Goal: Find specific page/section: Find specific page/section

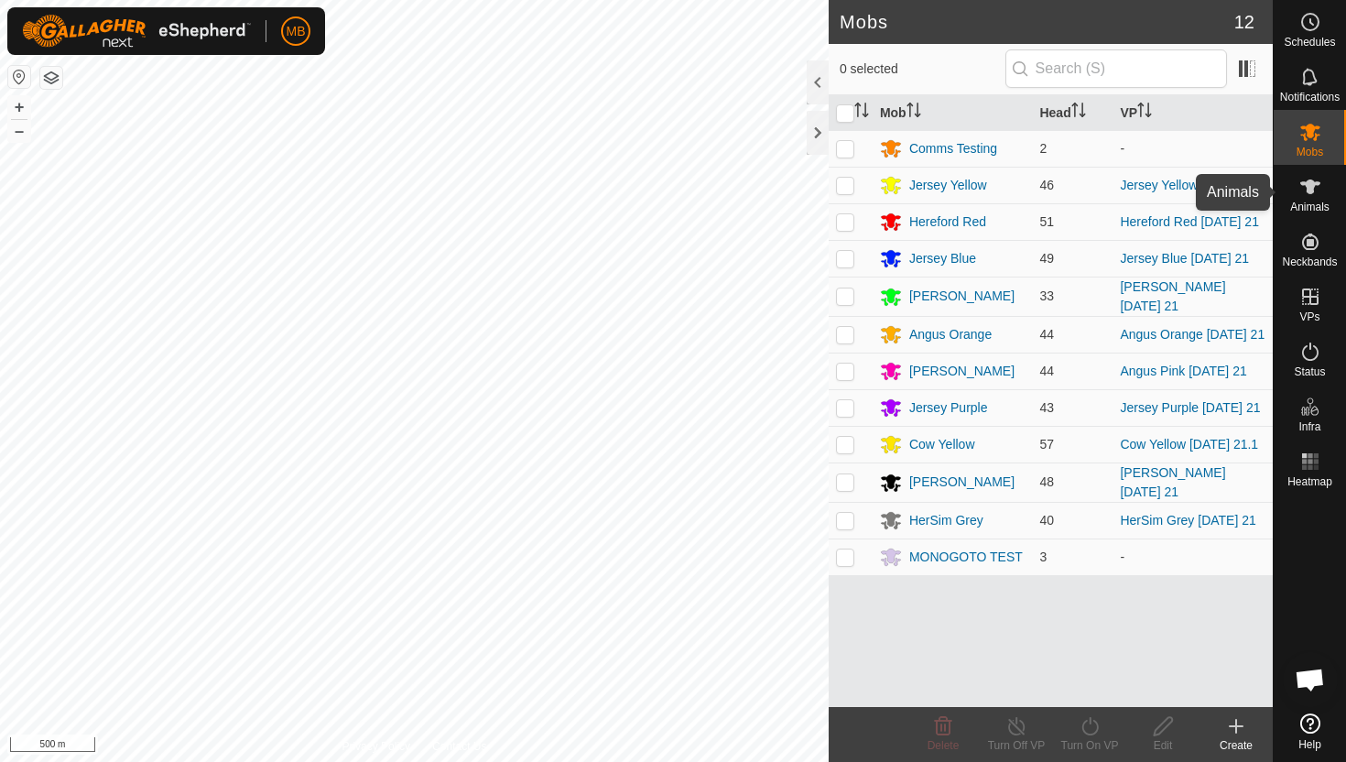
click at [1306, 189] on icon at bounding box center [1310, 187] width 22 height 22
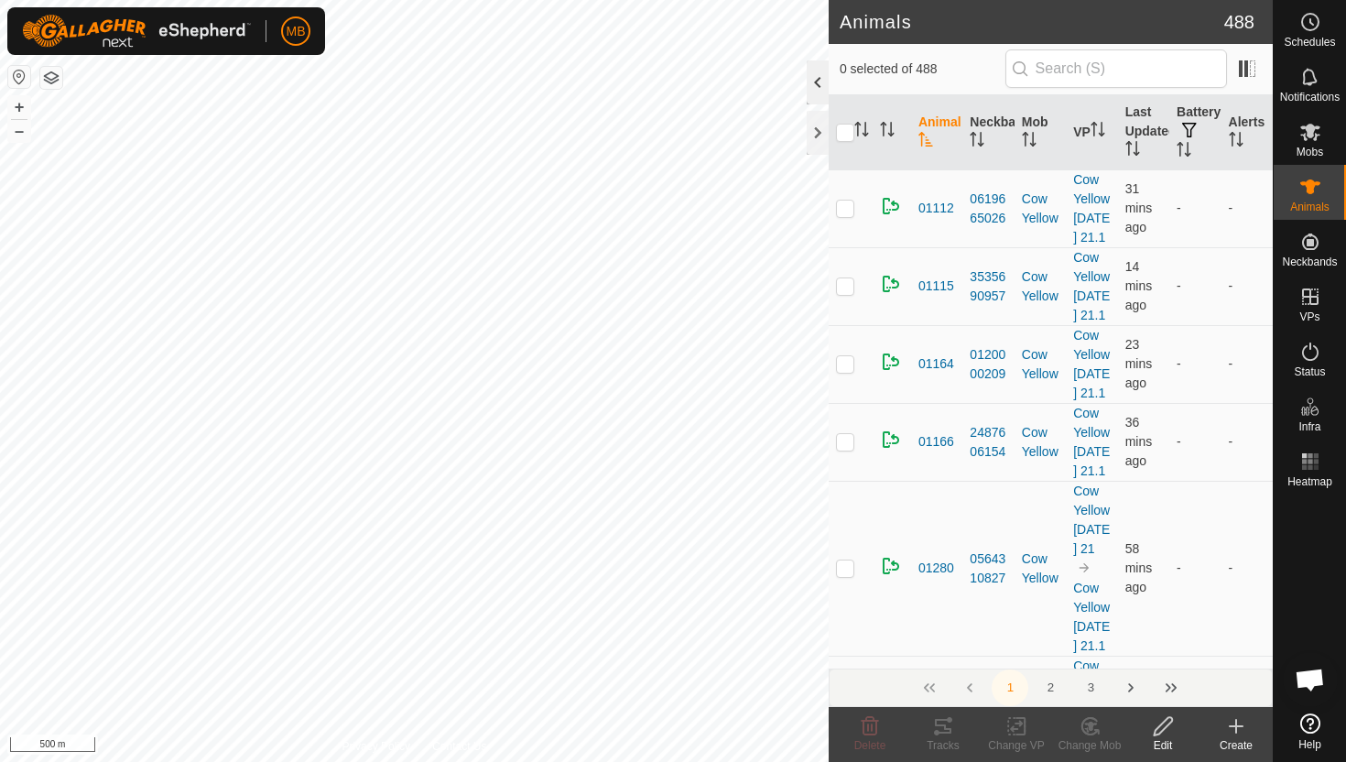
click at [810, 90] on div at bounding box center [818, 82] width 22 height 44
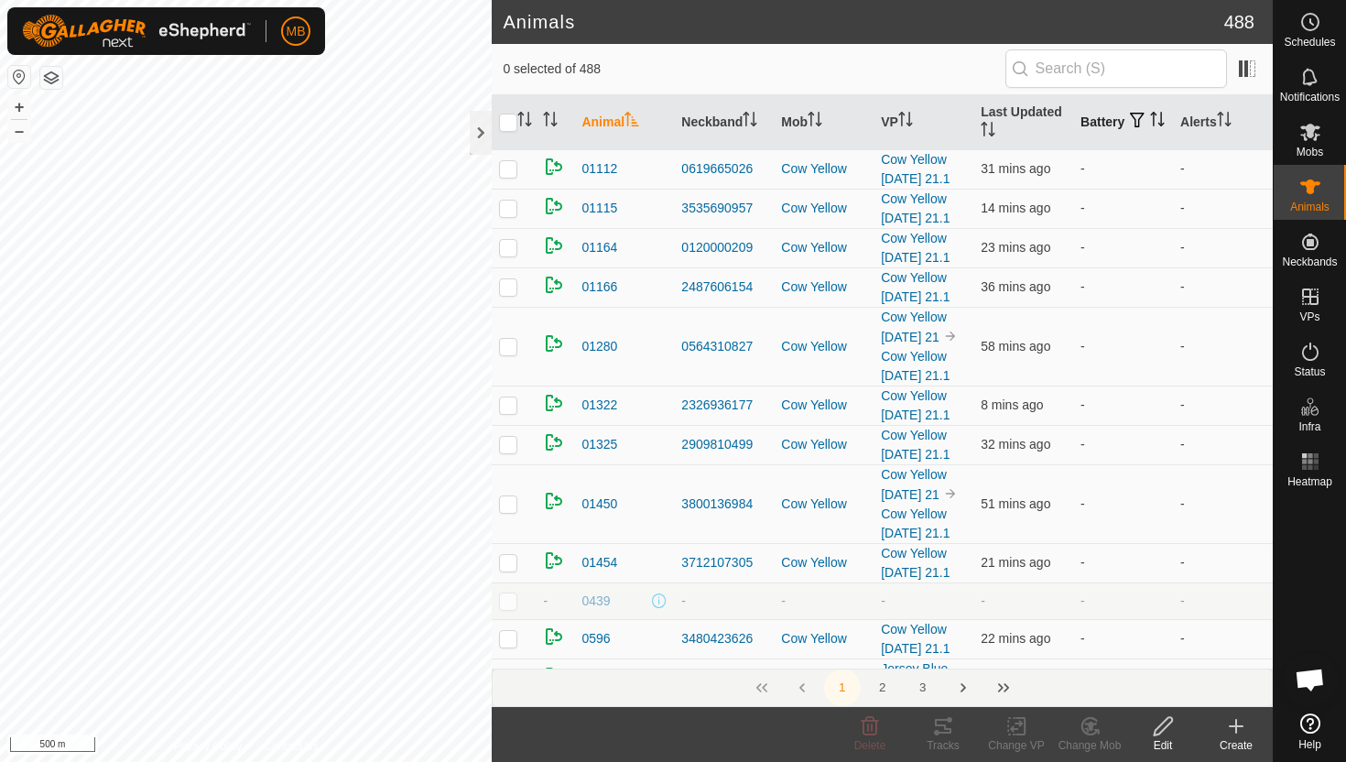
click at [1150, 125] on icon "Activate to sort" at bounding box center [1157, 119] width 15 height 15
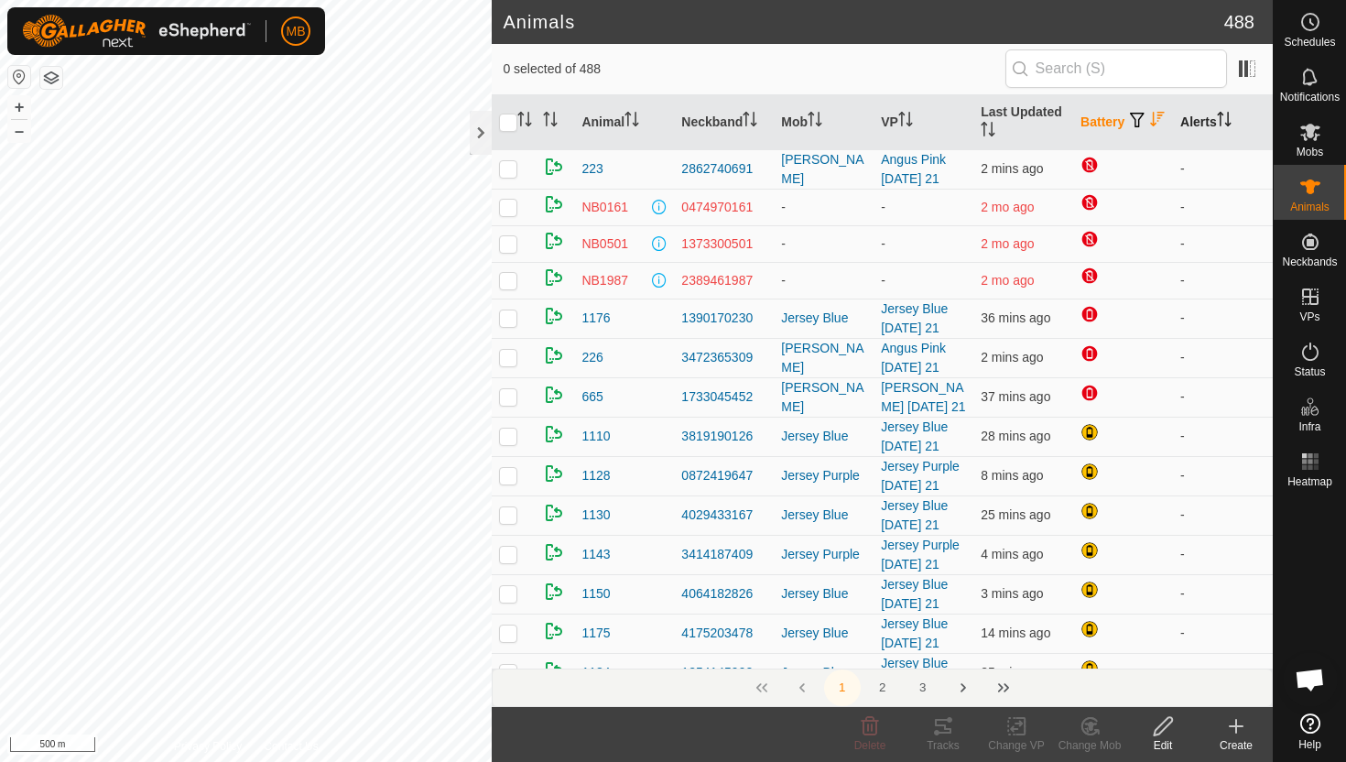
click at [1228, 115] on icon "Activate to sort" at bounding box center [1224, 119] width 15 height 15
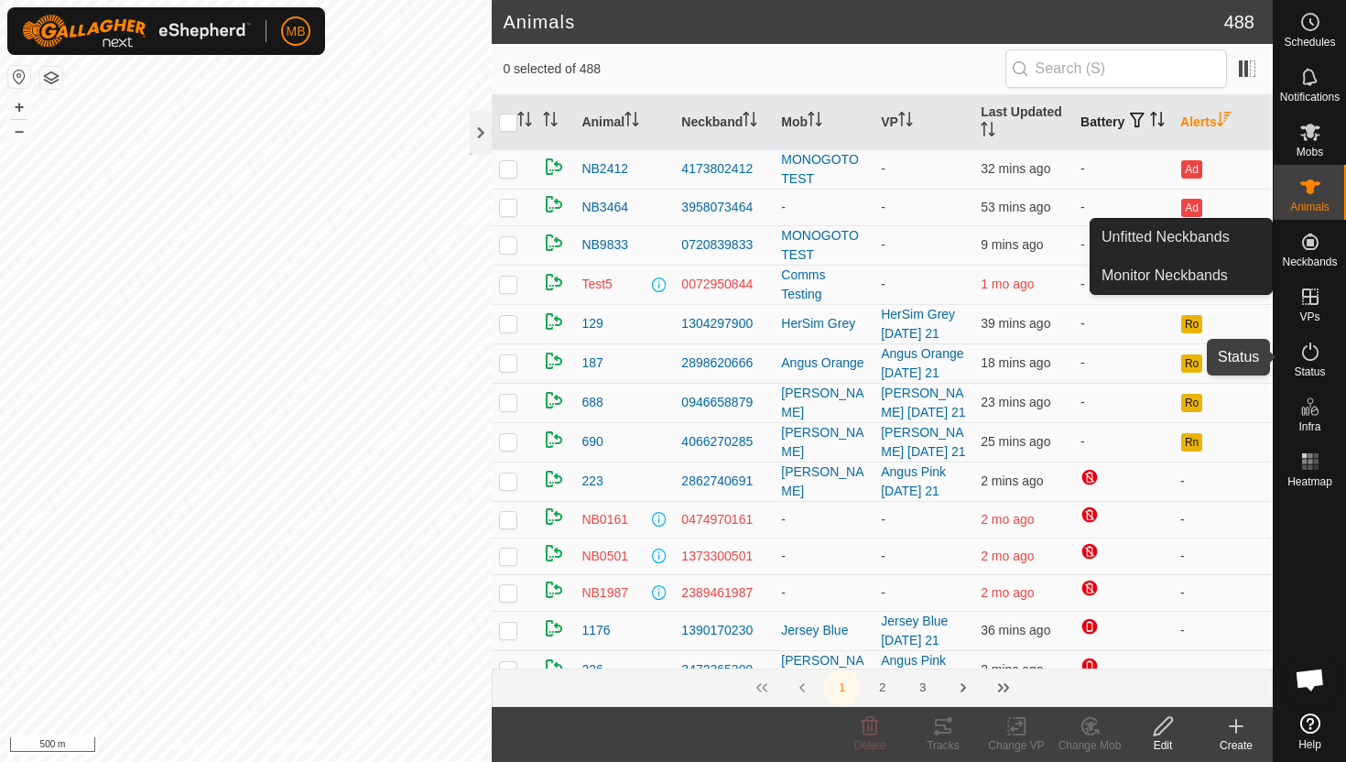
click at [1309, 354] on icon at bounding box center [1310, 352] width 22 height 22
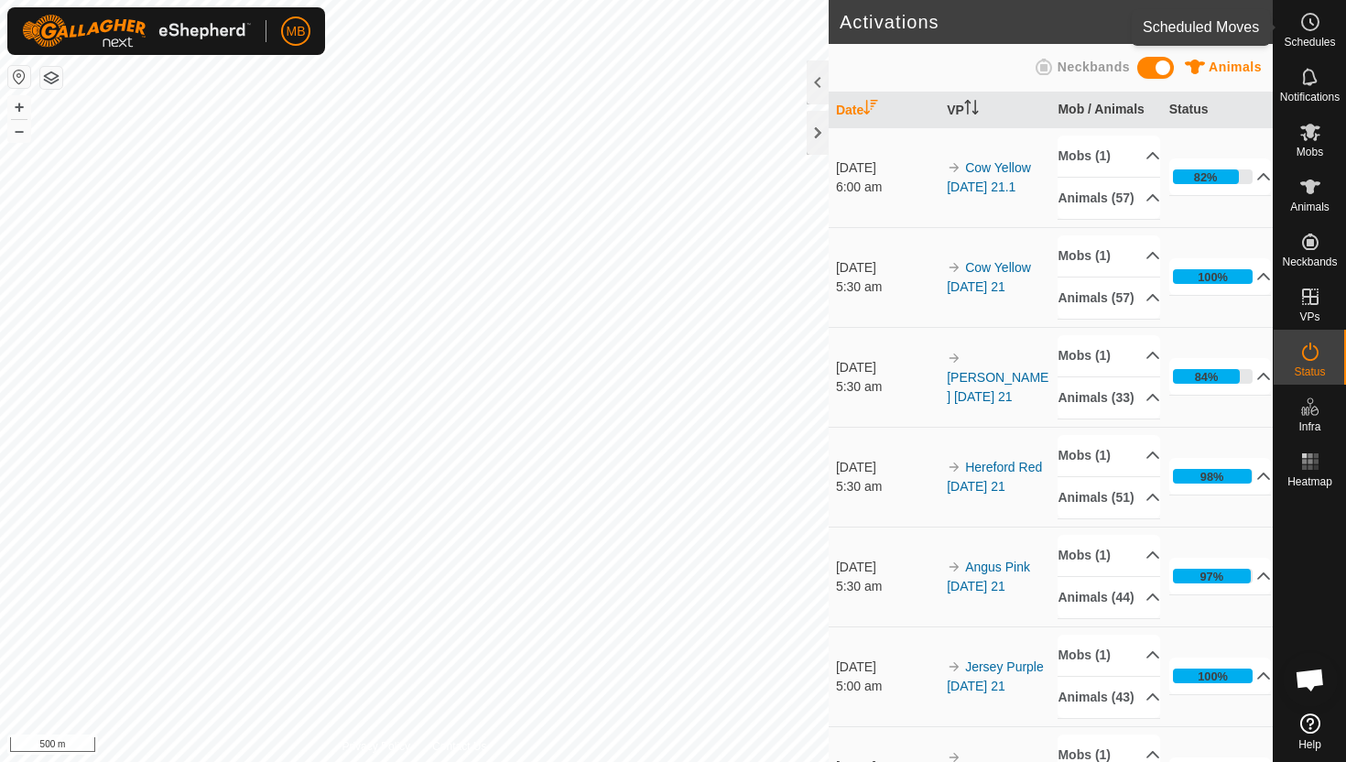
click at [1303, 19] on icon at bounding box center [1310, 22] width 22 height 22
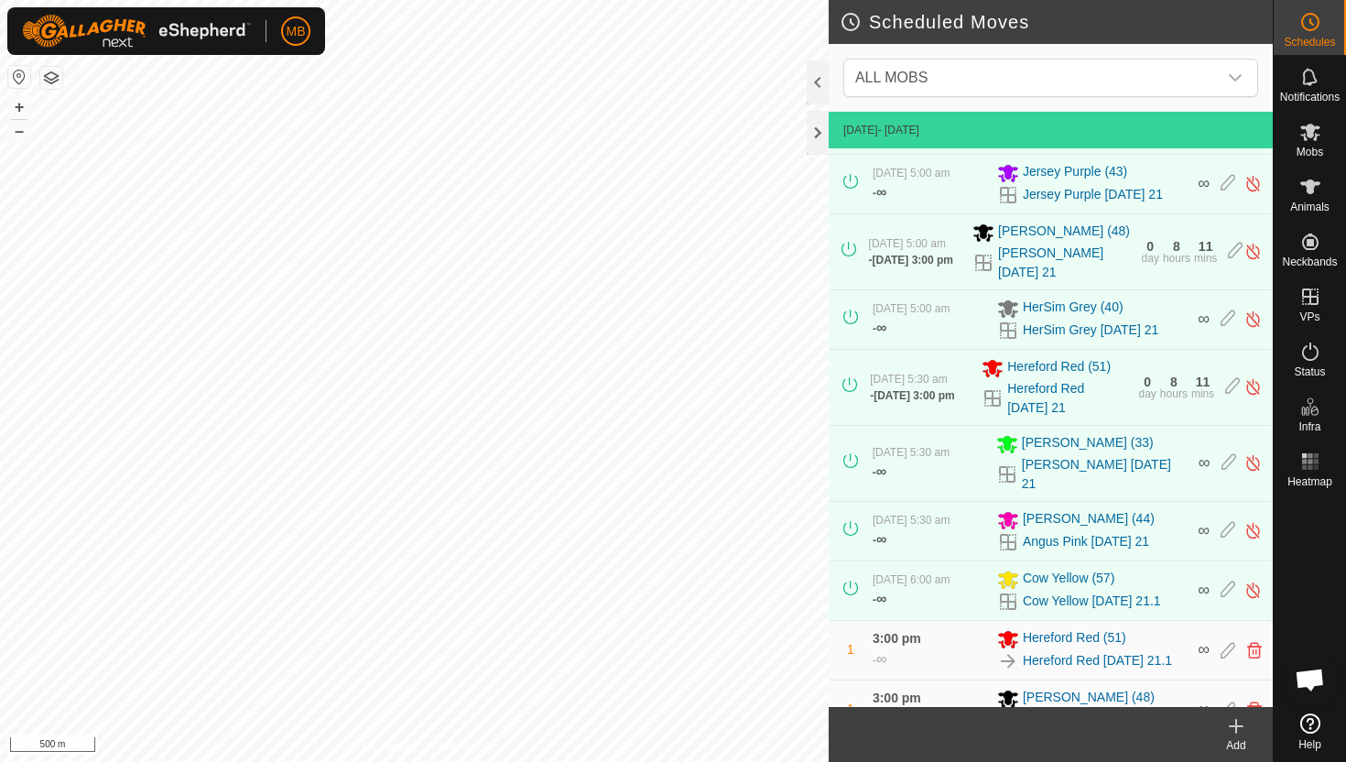
scroll to position [200, 0]
